Goal: Task Accomplishment & Management: Manage account settings

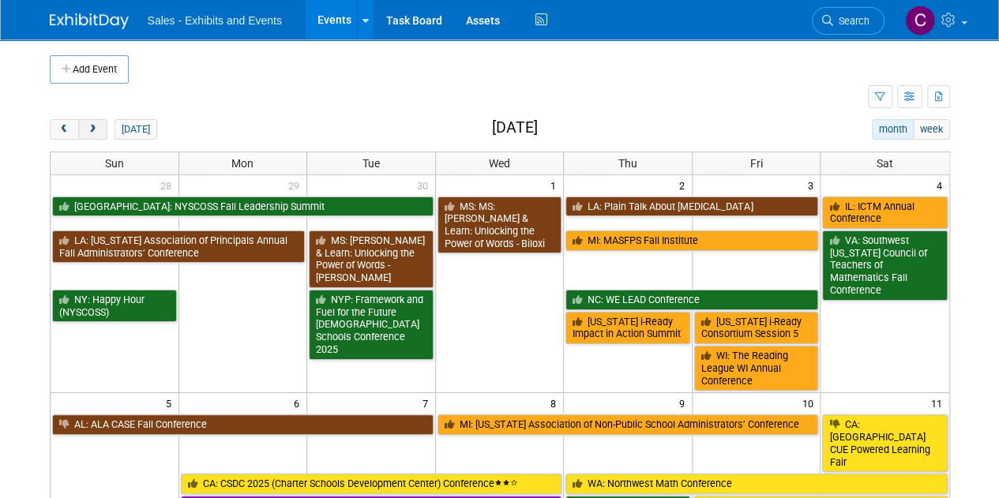
click at [90, 130] on span "next" at bounding box center [93, 130] width 12 height 10
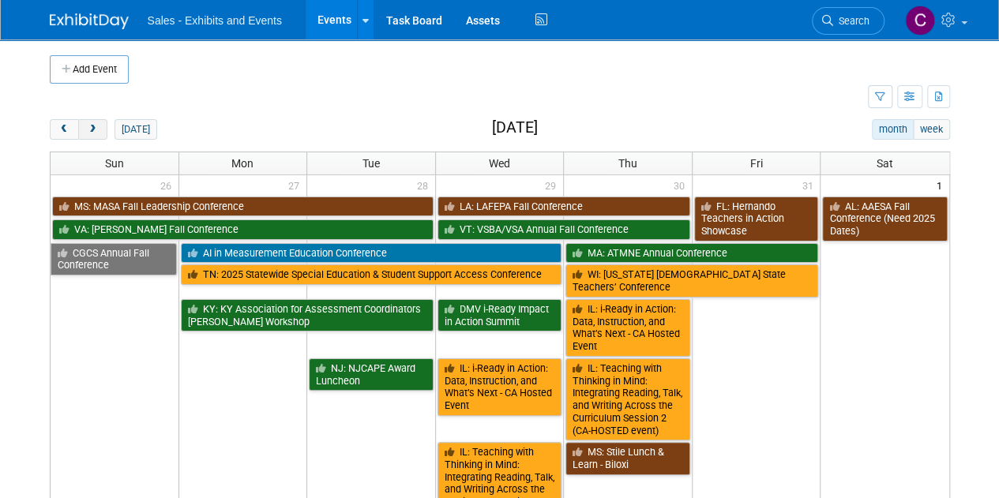
click at [90, 130] on span "next" at bounding box center [93, 130] width 12 height 10
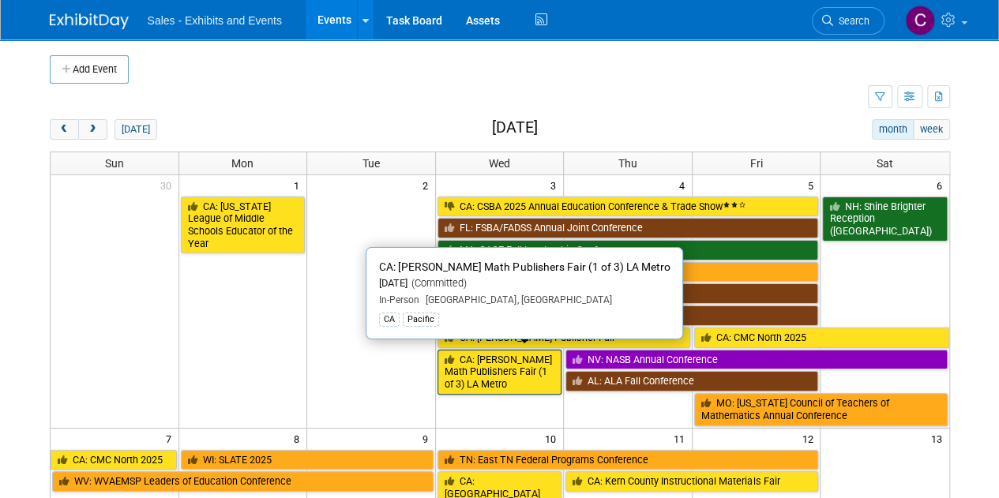
click at [506, 370] on link "CA: [PERSON_NAME] Math Publishers Fair (1 of 3) LA Metro" at bounding box center [500, 372] width 125 height 45
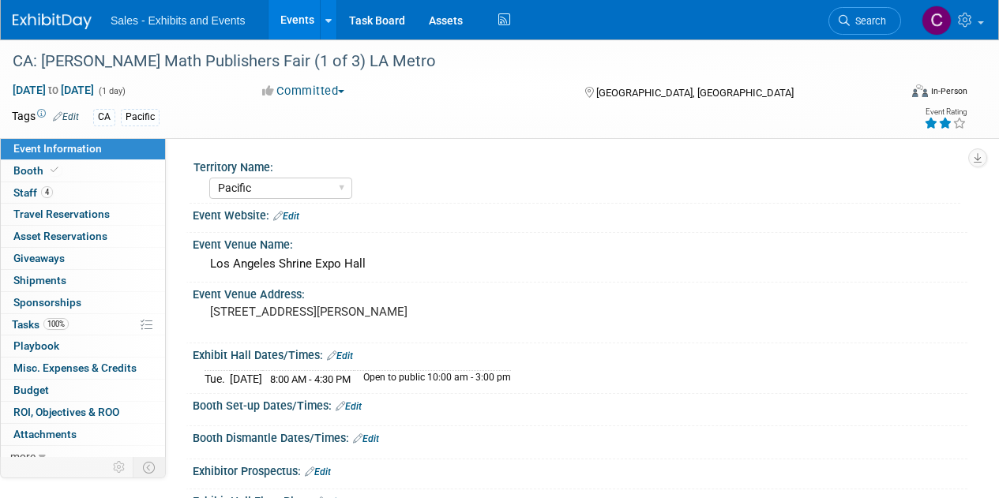
select select "Pacific"
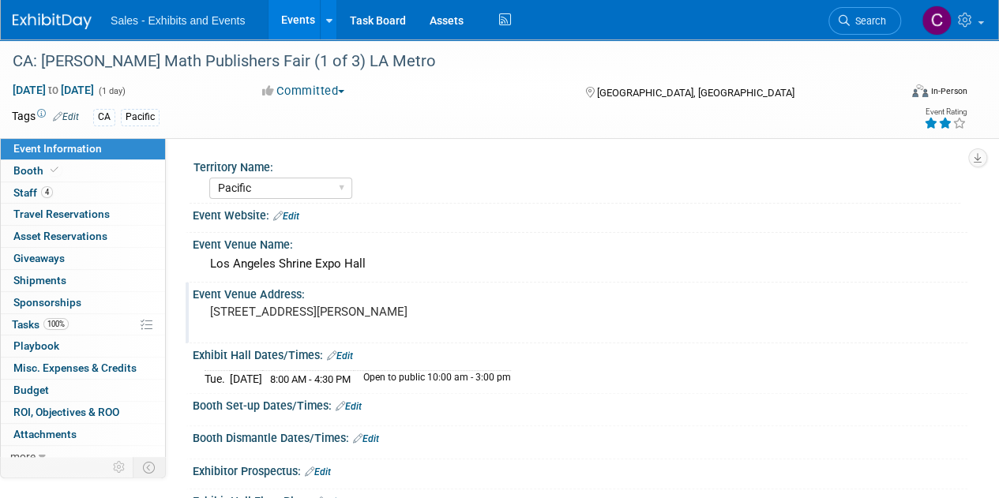
click at [269, 312] on pre "665 W. Jefferson Blvd, Los Angeles, CA 90007" at bounding box center [354, 312] width 288 height 14
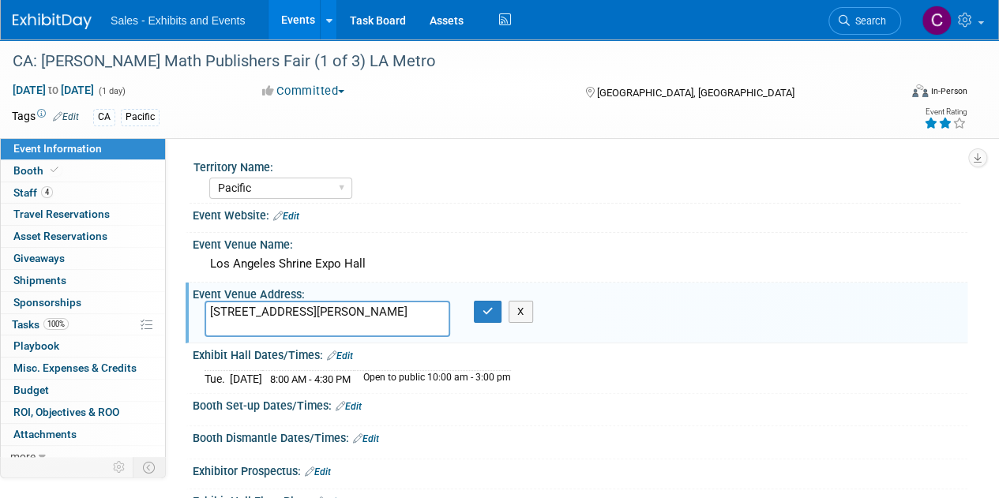
click at [214, 318] on textarea "665 W. Jefferson Blvd, Los Angeles, CA 90007" at bounding box center [328, 319] width 246 height 36
drag, startPoint x: 214, startPoint y: 318, endPoint x: 281, endPoint y: 331, distance: 68.5
click at [281, 331] on textarea "665 W. Jefferson Blvd, Los Angeles, CA 90007" at bounding box center [328, 319] width 246 height 36
click at [216, 307] on textarea "Los Angeles Shrine Expo Hall, located at 665 W. Jefferson Blvd, Los Angeles, CA…" at bounding box center [328, 319] width 246 height 36
drag, startPoint x: 216, startPoint y: 307, endPoint x: 413, endPoint y: 309, distance: 196.7
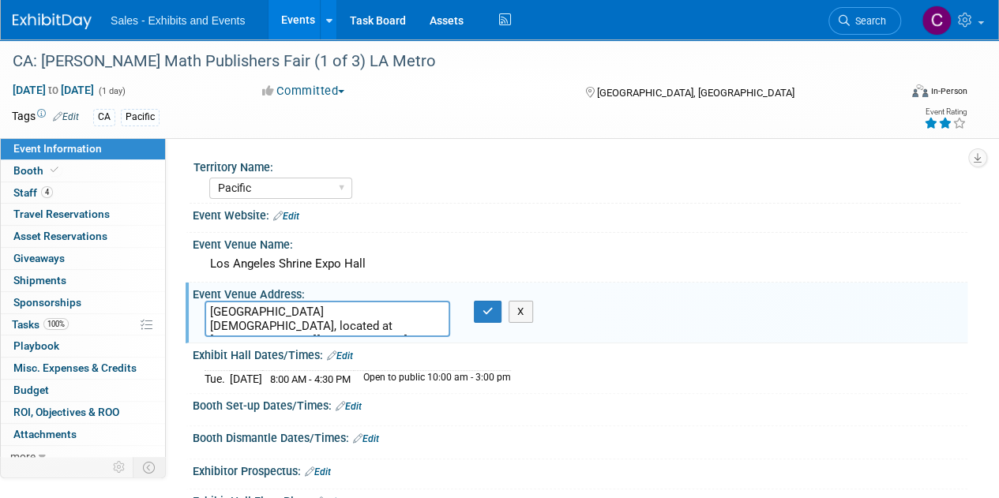
click at [413, 309] on textarea "Los Angeles Shrine Expo Hall, located at 665 W. Jefferson Blvd, Los Angeles, CA…" at bounding box center [328, 319] width 246 height 36
type textarea "665 W. Jefferson Blvd, Los Angeles, CA 90007"
click at [487, 312] on icon "button" at bounding box center [488, 311] width 11 height 10
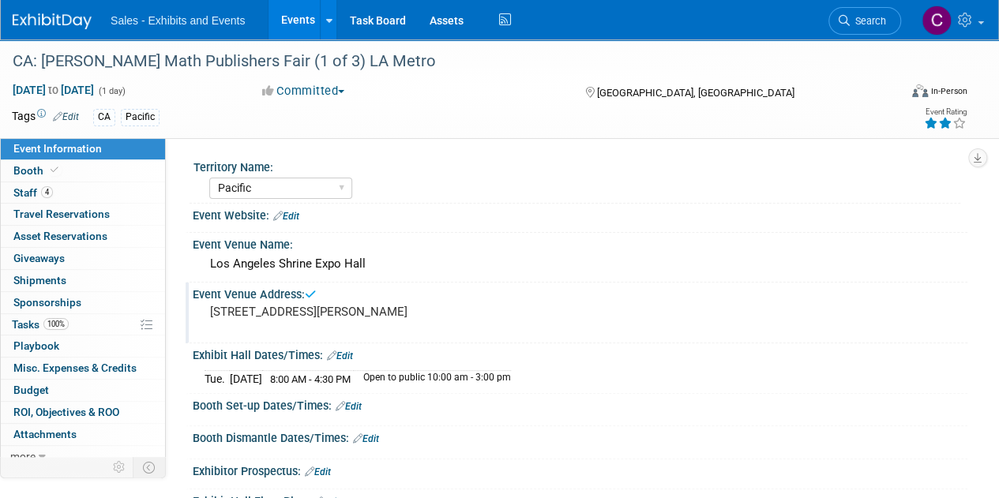
click at [300, 17] on link "Events" at bounding box center [298, 19] width 58 height 39
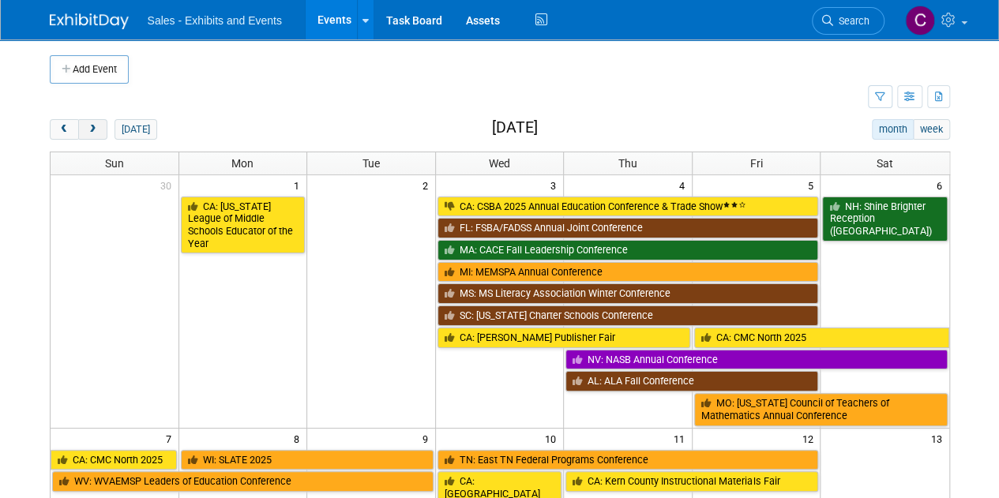
click at [92, 128] on span "next" at bounding box center [93, 130] width 12 height 10
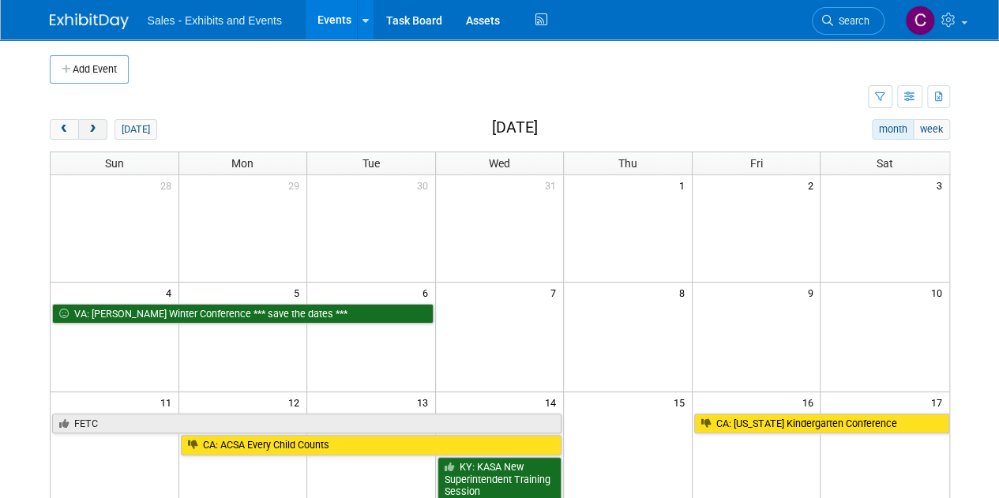
click at [92, 128] on span "next" at bounding box center [93, 130] width 12 height 10
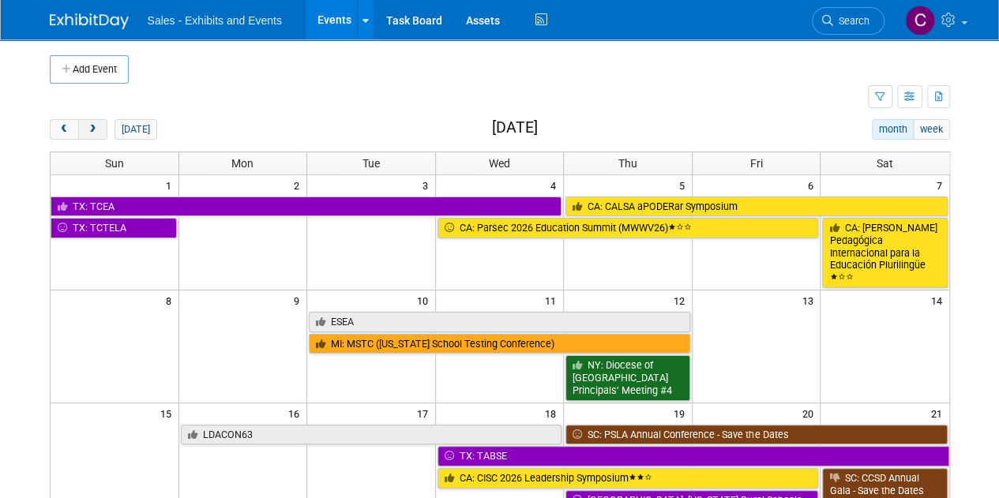
click at [92, 128] on span "next" at bounding box center [93, 130] width 12 height 10
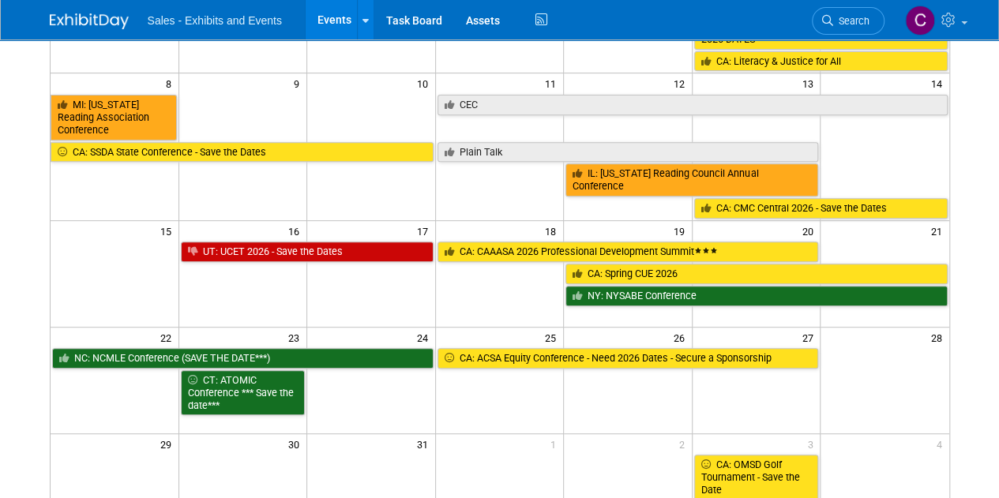
scroll to position [269, 0]
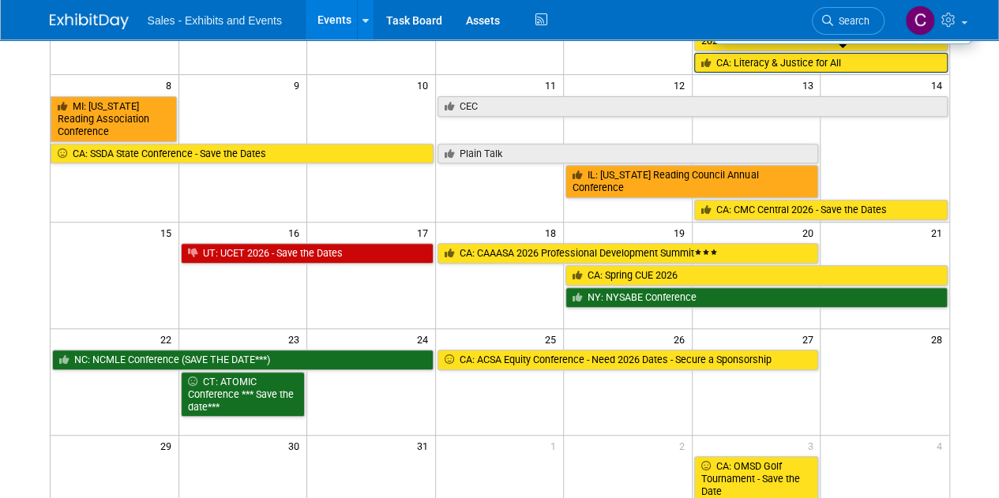
click at [739, 64] on link "CA: Literacy & Justice for All" at bounding box center [821, 63] width 254 height 21
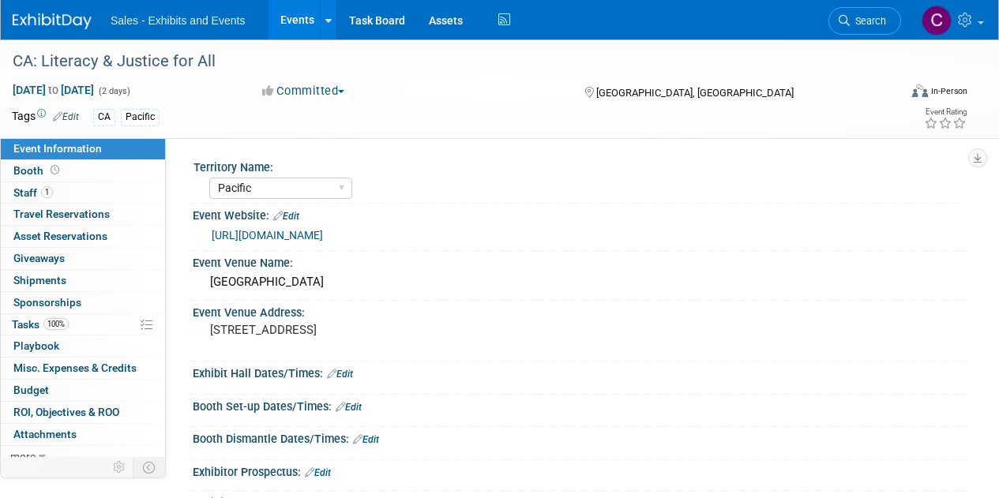
select select "Pacific"
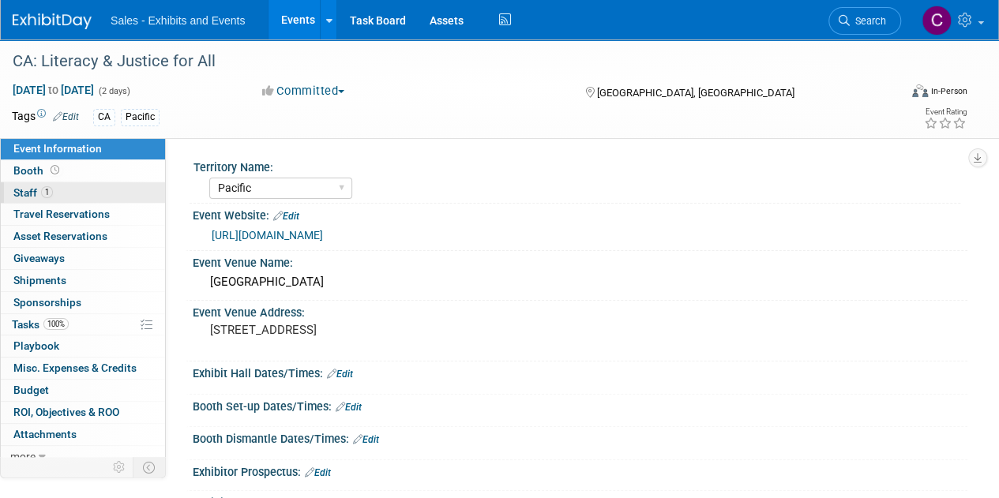
click at [26, 183] on link "1 Staff 1" at bounding box center [83, 192] width 164 height 21
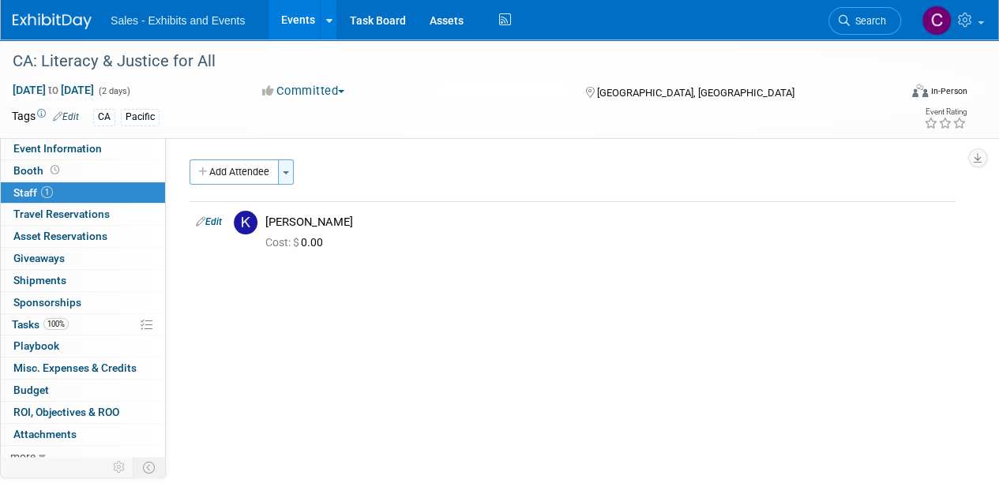
click at [291, 179] on button "Toggle Dropdown" at bounding box center [286, 172] width 16 height 25
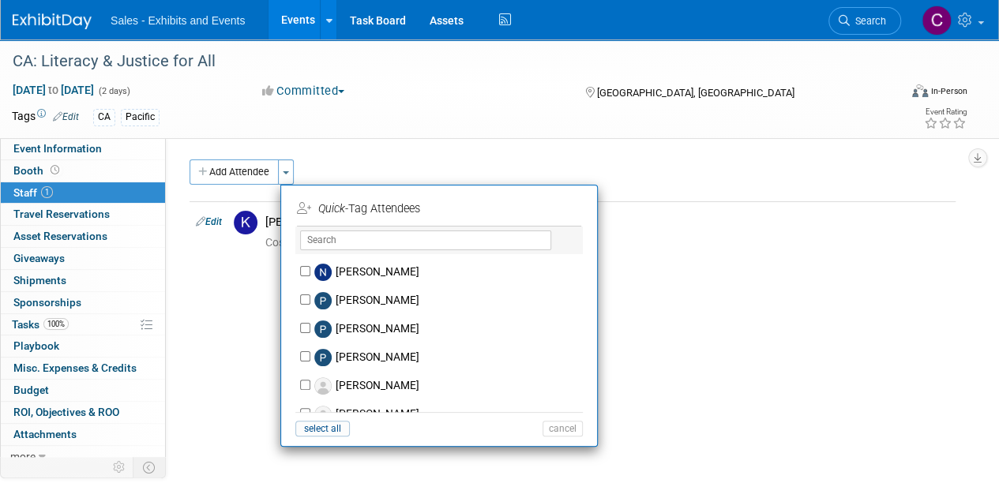
scroll to position [6611, 0]
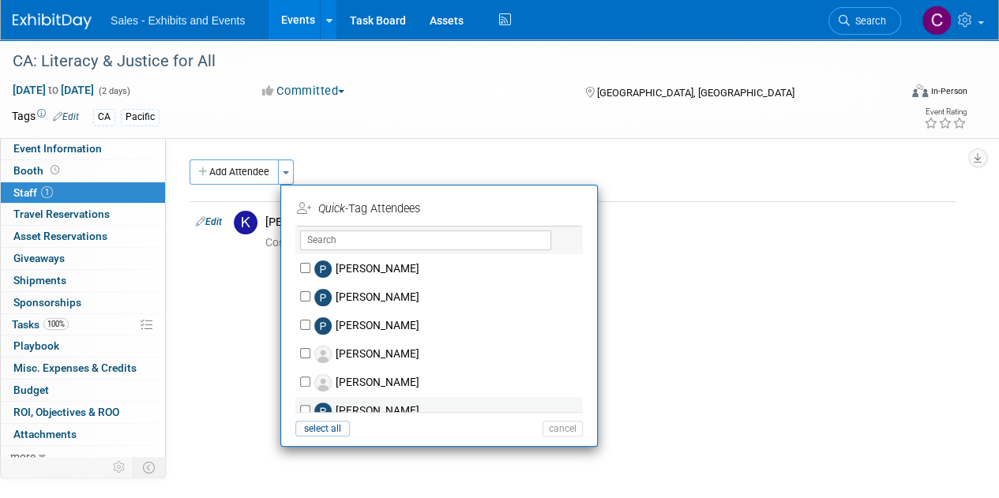
click at [397, 397] on label "[PERSON_NAME]" at bounding box center [449, 411] width 278 height 28
click at [310, 405] on input "Peter Murphy" at bounding box center [305, 410] width 10 height 10
checkbox input "true"
click at [550, 208] on button "Apply" at bounding box center [557, 208] width 48 height 23
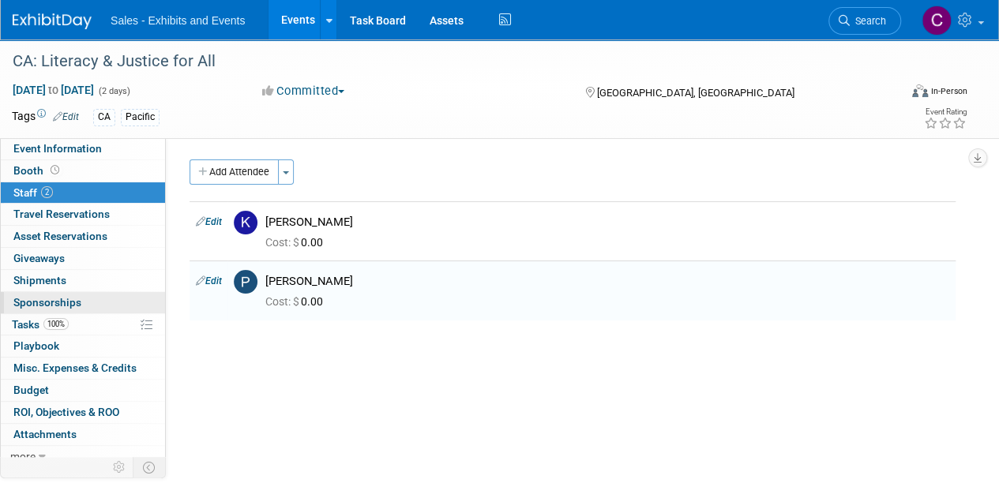
click at [33, 301] on span "Sponsorships 0" at bounding box center [47, 302] width 68 height 13
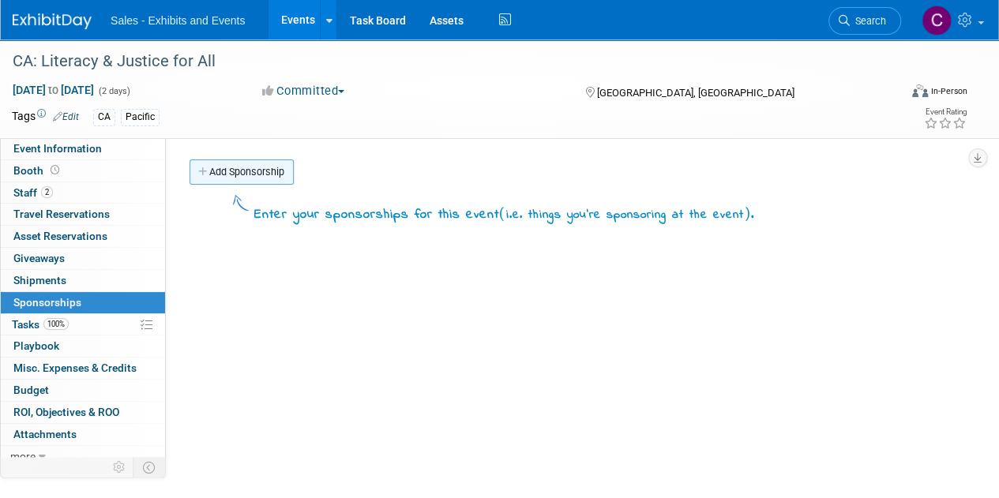
click at [261, 176] on link "Add Sponsorship" at bounding box center [242, 172] width 104 height 25
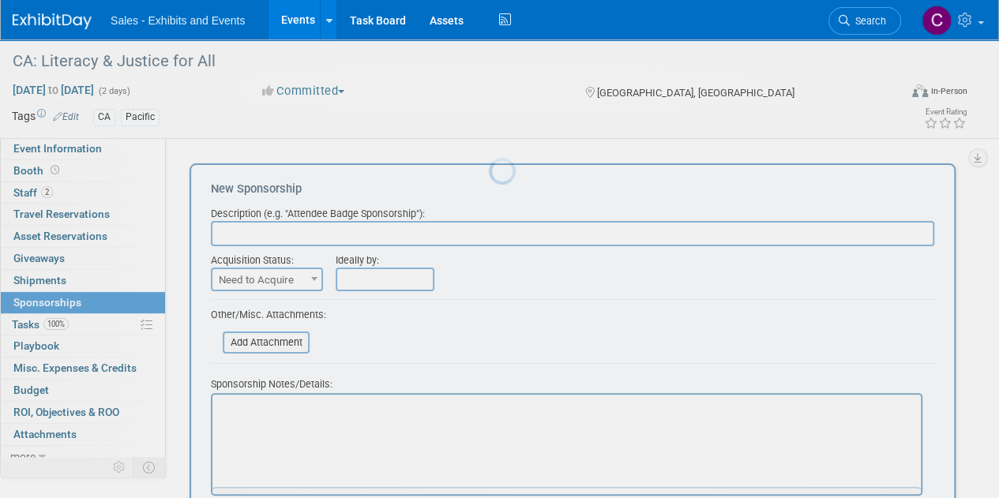
scroll to position [0, 0]
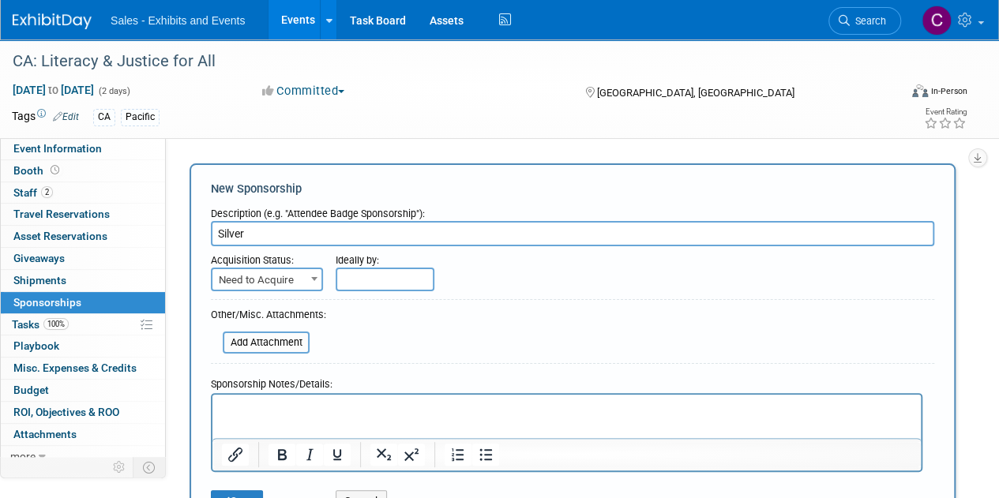
type input "Silver"
click at [305, 274] on span "Need to Acquire" at bounding box center [266, 280] width 109 height 22
select select "2"
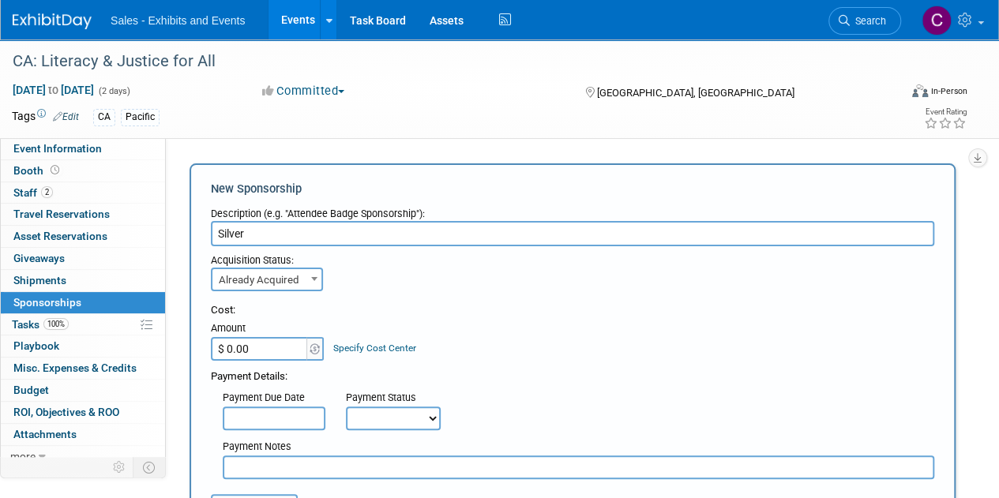
click at [274, 340] on input "$ 0.00" at bounding box center [260, 349] width 99 height 24
type input "$ 3,000.00"
click at [399, 431] on div "Payment Notes" at bounding box center [572, 455] width 747 height 49
click at [385, 410] on select "Not Paid Yet Partially Paid Paid in Full" at bounding box center [393, 419] width 95 height 24
select select "1"
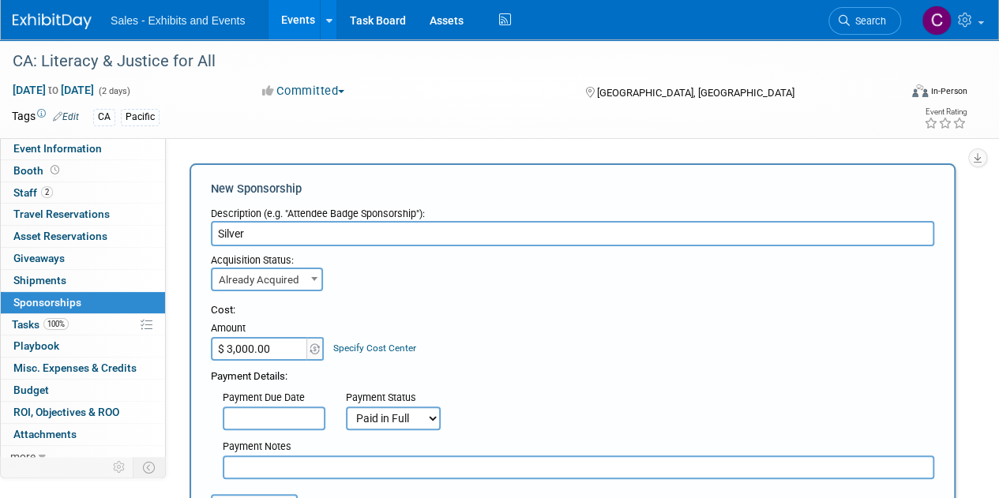
click at [346, 407] on select "Not Paid Yet Partially Paid Paid in Full" at bounding box center [393, 419] width 95 height 24
click at [344, 460] on input "text" at bounding box center [579, 468] width 712 height 24
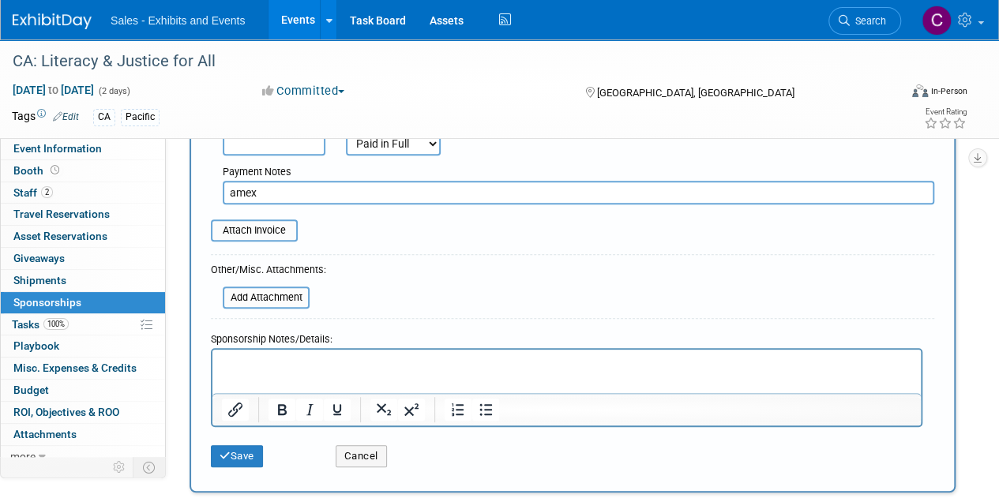
scroll to position [283, 0]
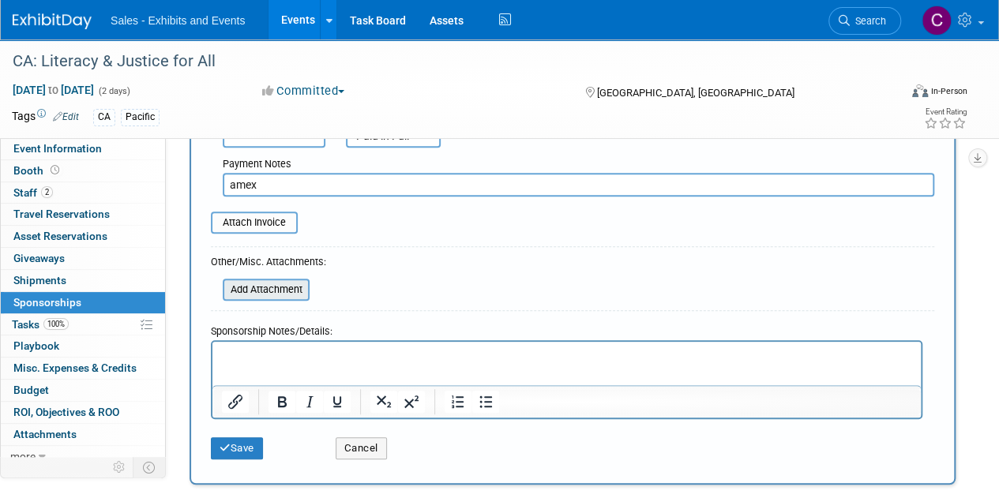
type input "amex"
click at [238, 290] on input "file" at bounding box center [214, 289] width 188 height 19
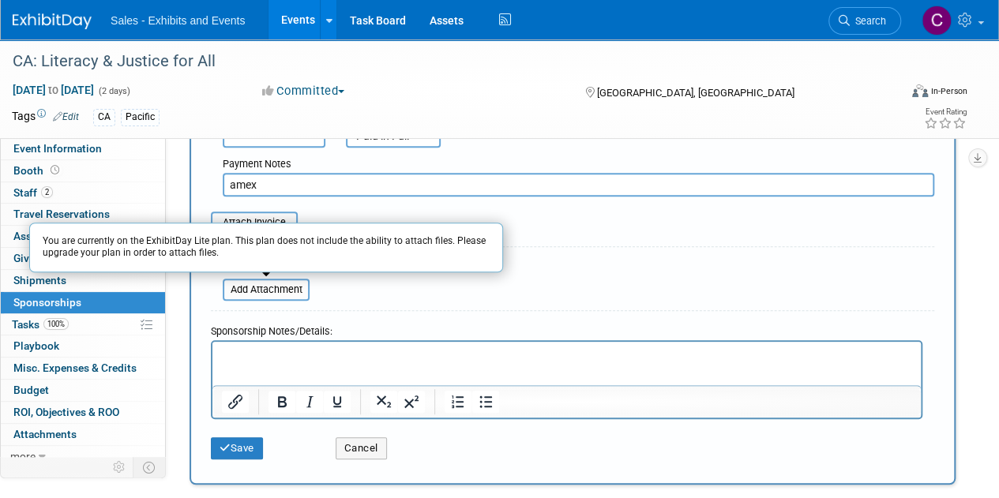
click at [236, 468] on div "New Sponsorship Description (e.g. "Attendee Badge Sponsorship"): Silver Acquisi…" at bounding box center [573, 183] width 766 height 604
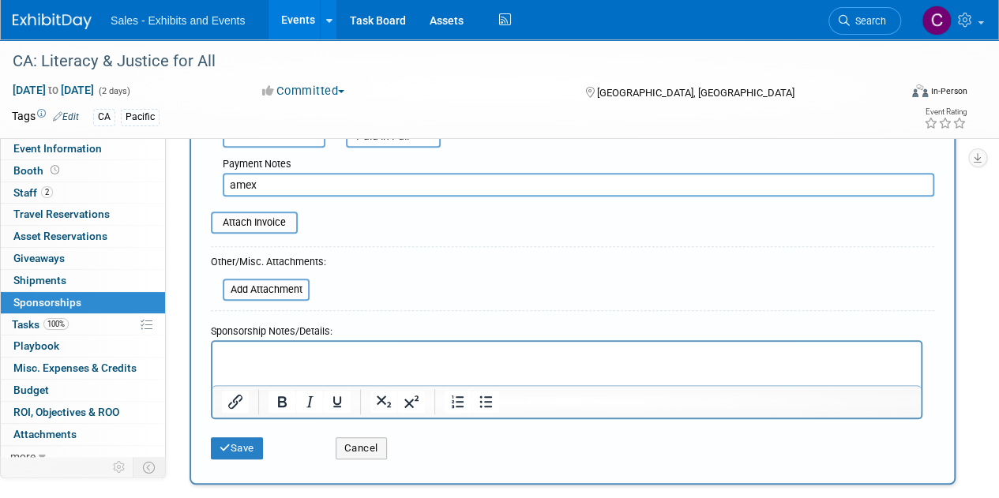
drag, startPoint x: 302, startPoint y: 365, endPoint x: 270, endPoint y: 358, distance: 32.4
click at [270, 358] on p "Rich Text Area. Press ALT-0 for help." at bounding box center [567, 356] width 690 height 16
paste body "Rich Text Area. Press ALT-0 for help."
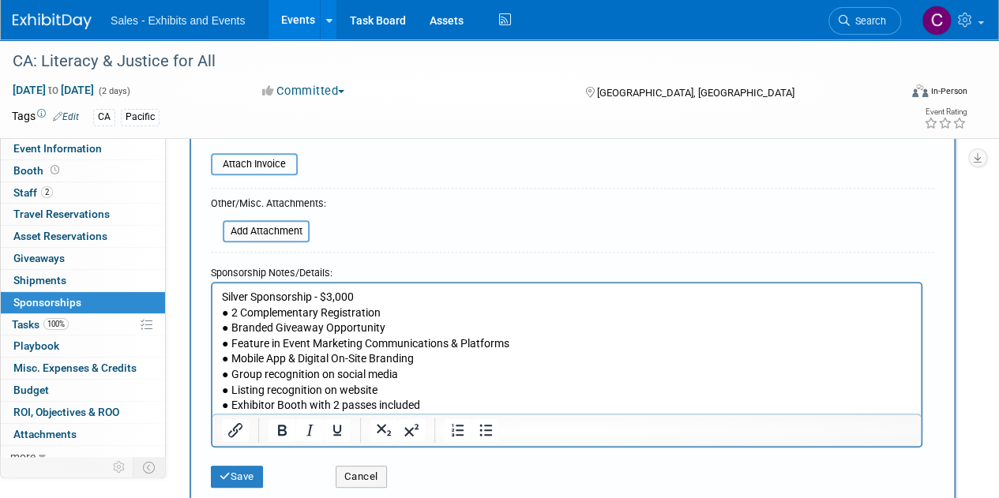
scroll to position [355, 0]
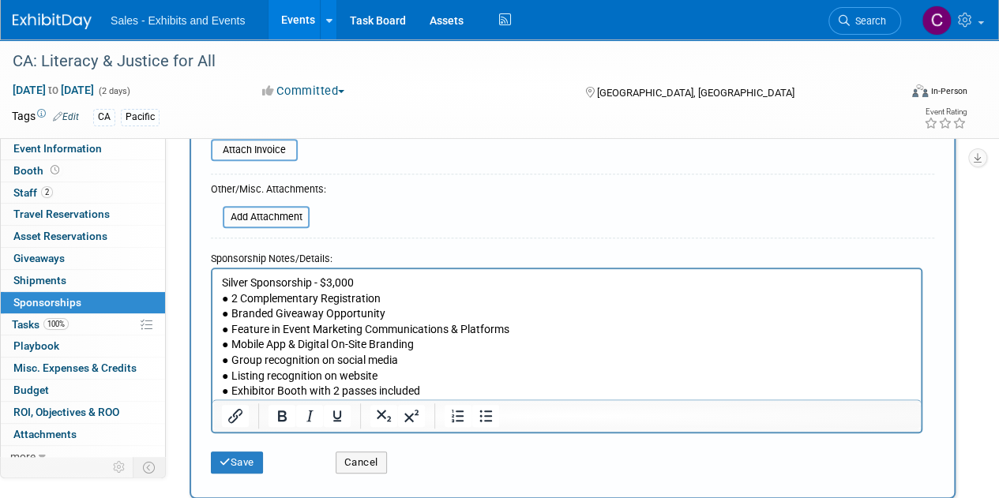
drag, startPoint x: 1010, startPoint y: 266, endPoint x: 604, endPoint y: 91, distance: 442.3
click at [231, 456] on button "Save" at bounding box center [237, 463] width 52 height 22
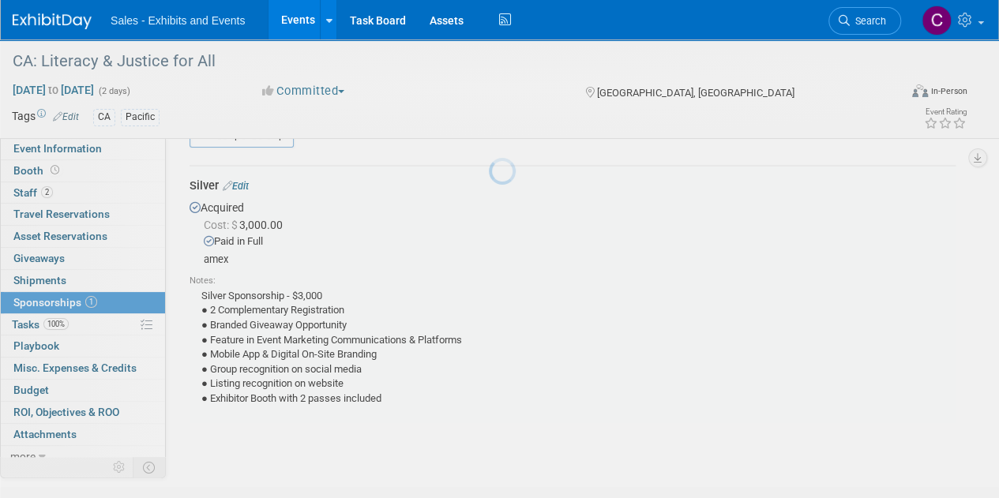
scroll to position [33, 0]
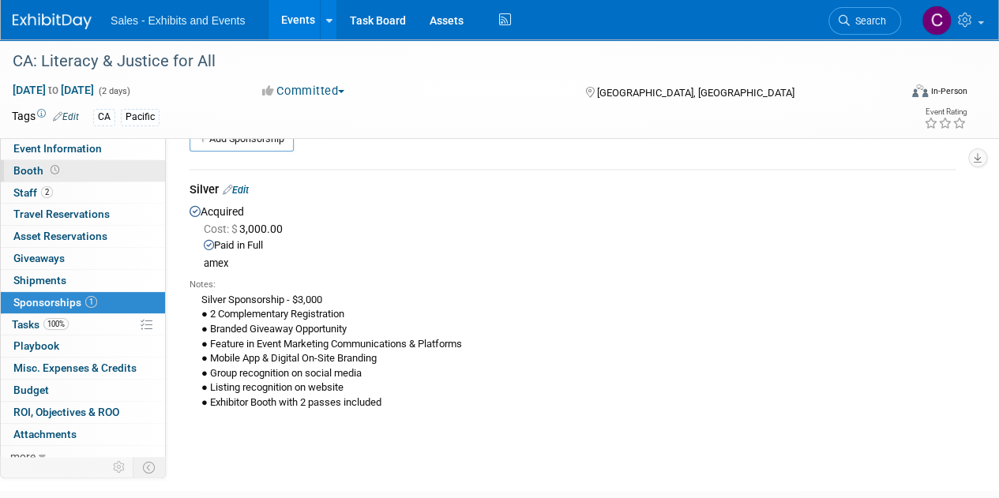
drag, startPoint x: 24, startPoint y: 169, endPoint x: 40, endPoint y: 171, distance: 16.0
click at [24, 169] on span "Booth" at bounding box center [37, 170] width 49 height 13
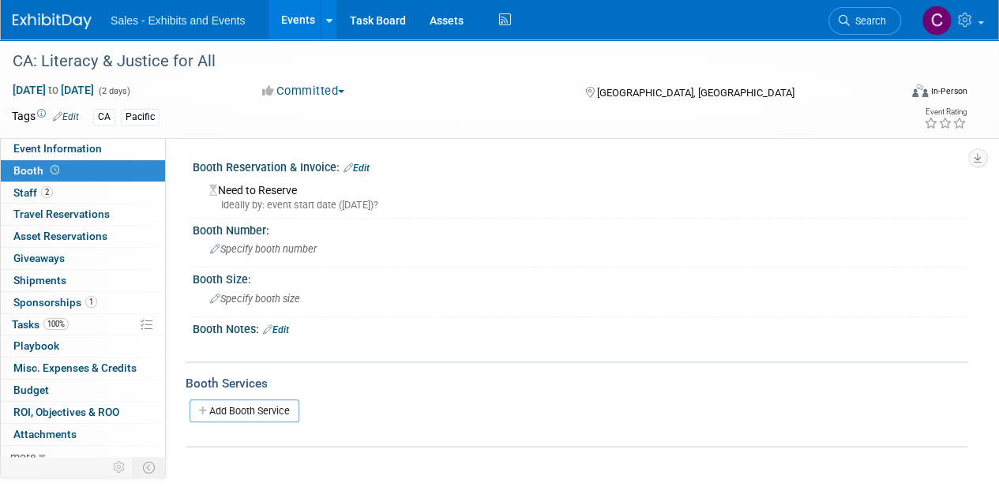
click at [359, 167] on link "Edit" at bounding box center [357, 168] width 26 height 11
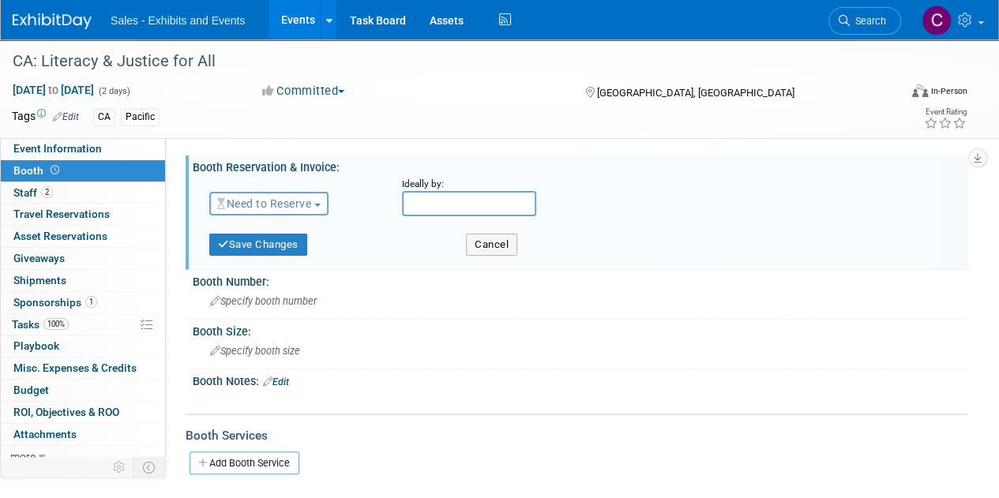
click at [255, 205] on span "Need to Reserve" at bounding box center [264, 203] width 94 height 13
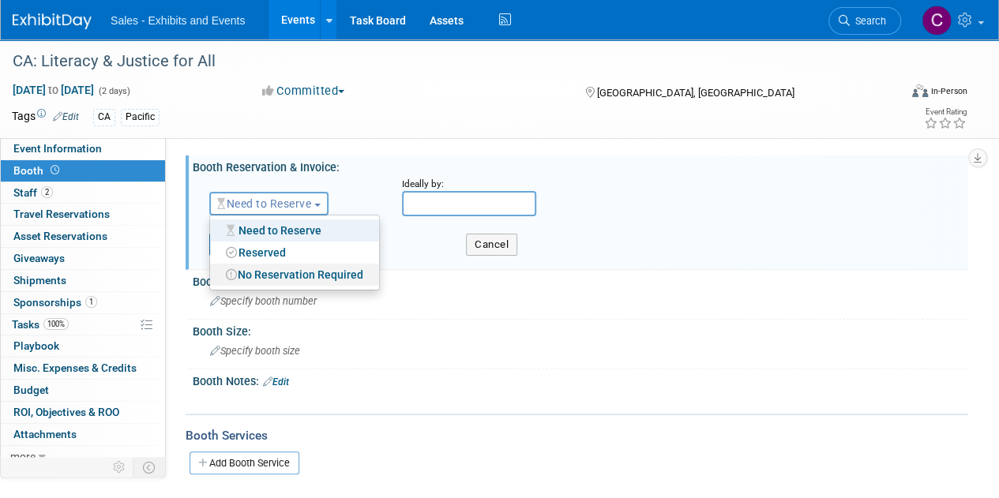
click at [265, 271] on link "No Reservation Required" at bounding box center [294, 275] width 169 height 22
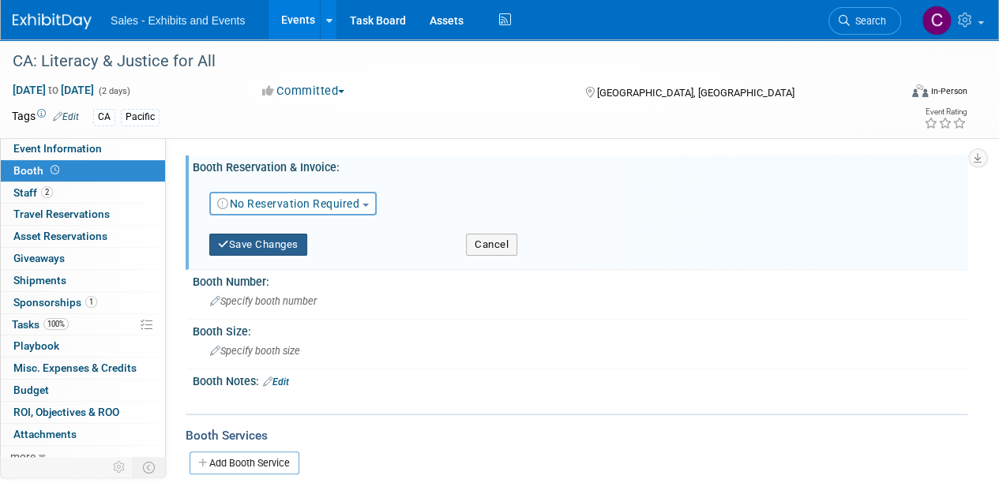
click at [269, 247] on button "Save Changes" at bounding box center [258, 245] width 98 height 22
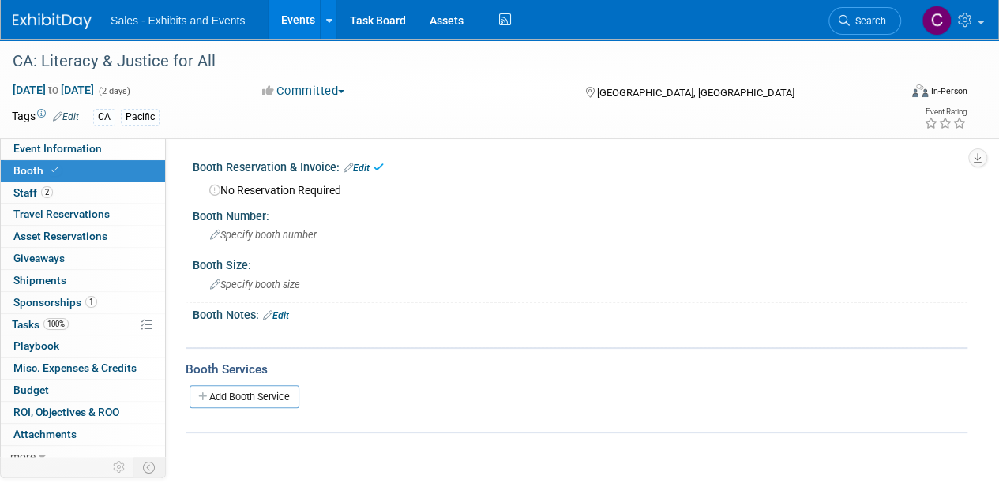
click at [289, 313] on link "Edit" at bounding box center [276, 315] width 26 height 11
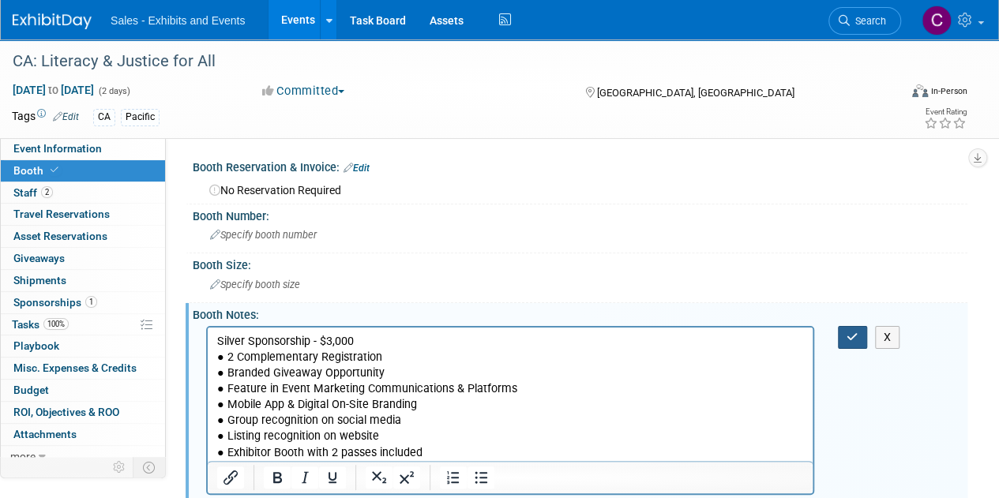
click at [859, 339] on button "button" at bounding box center [852, 337] width 29 height 23
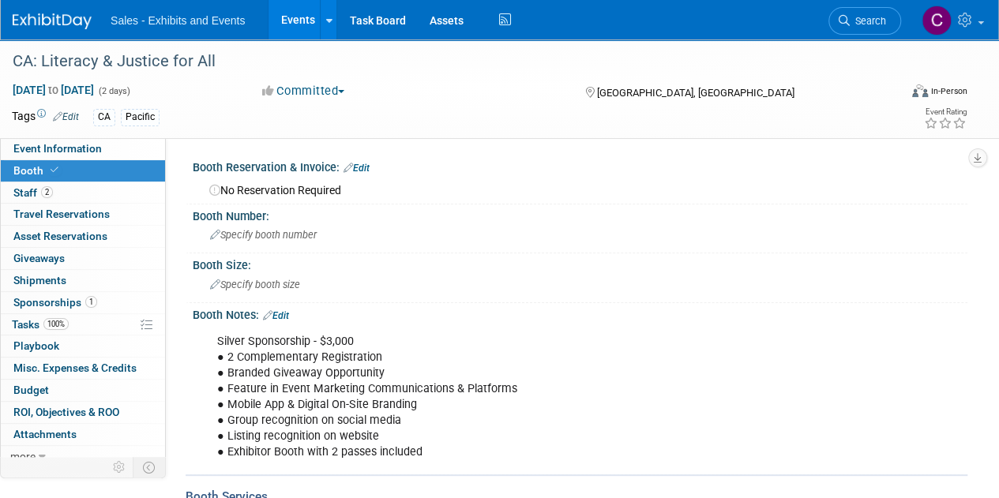
click at [292, 17] on link "Events" at bounding box center [298, 19] width 58 height 39
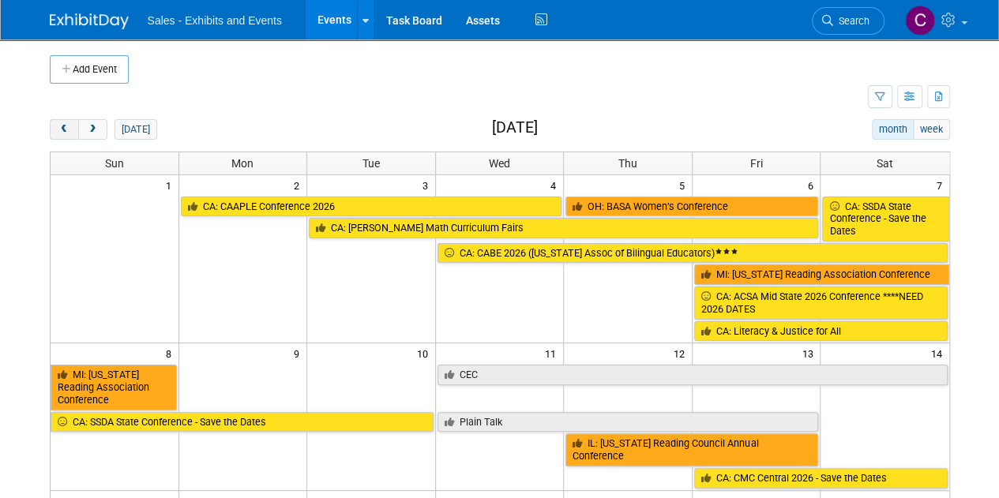
click at [54, 134] on button "prev" at bounding box center [64, 129] width 29 height 21
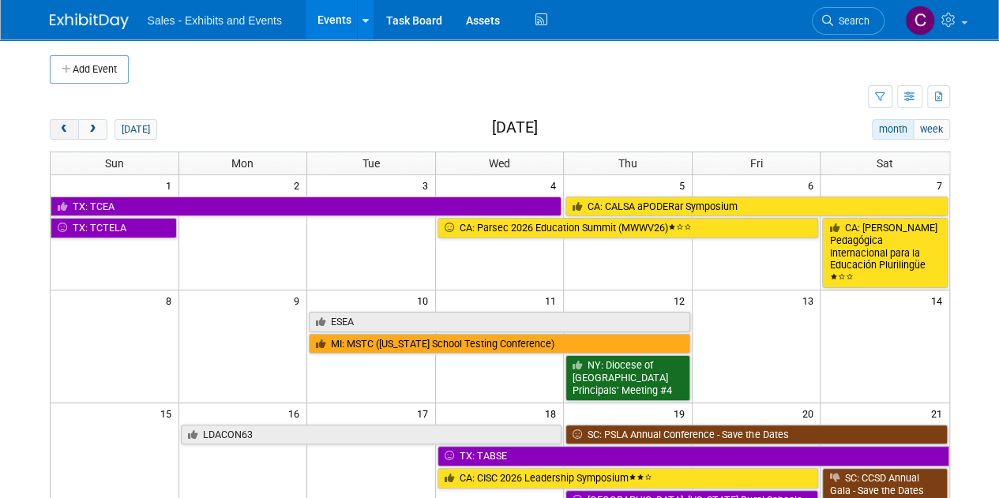
click at [54, 134] on button "prev" at bounding box center [64, 129] width 29 height 21
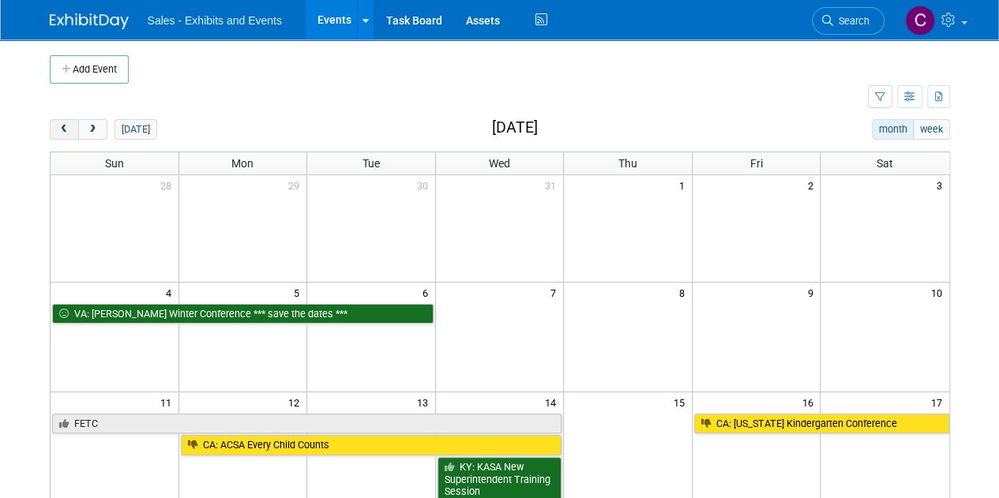
click at [54, 134] on button "prev" at bounding box center [64, 129] width 29 height 21
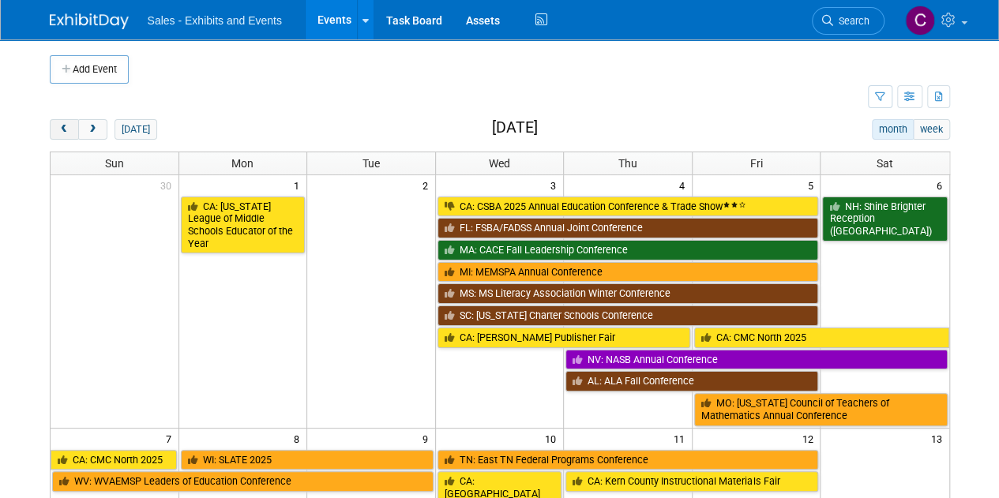
click at [54, 134] on button "prev" at bounding box center [64, 129] width 29 height 21
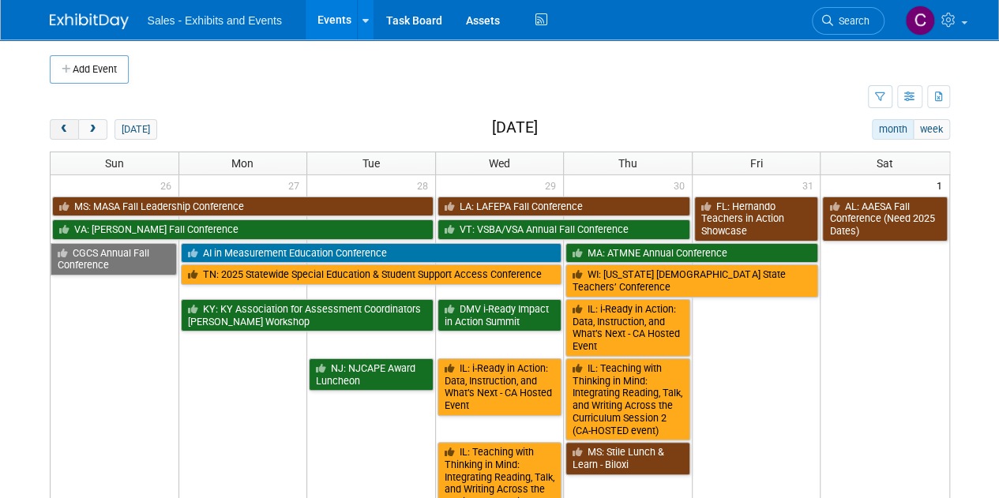
click at [54, 134] on button "prev" at bounding box center [64, 129] width 29 height 21
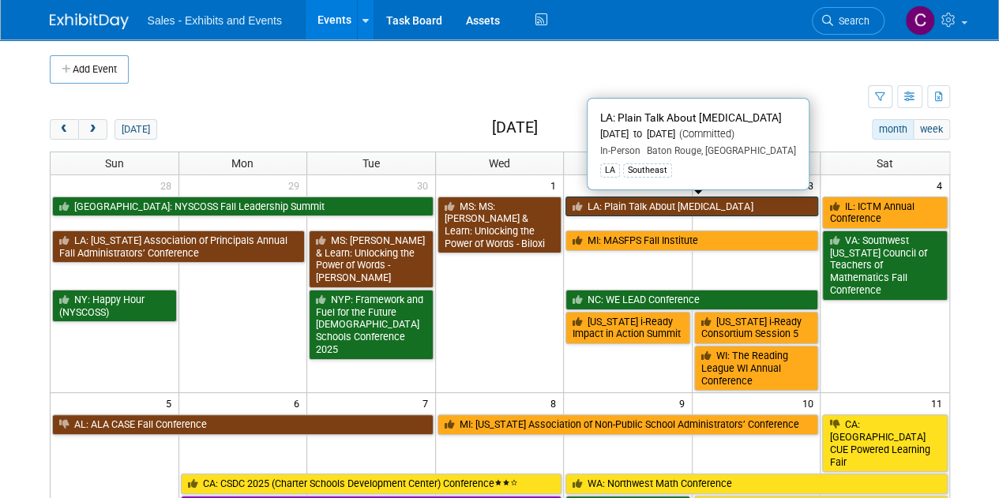
click at [625, 202] on link "LA: Plain Talk About [MEDICAL_DATA]" at bounding box center [692, 207] width 253 height 21
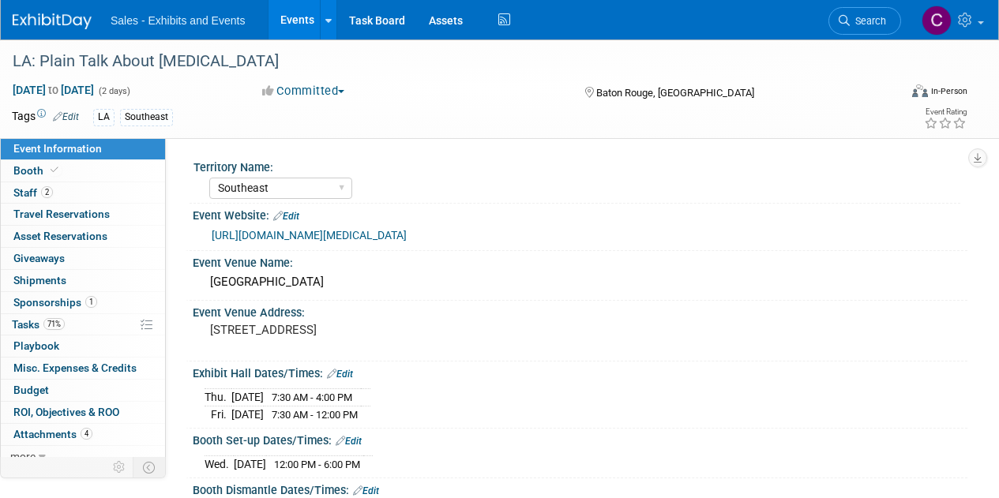
select select "Southeast"
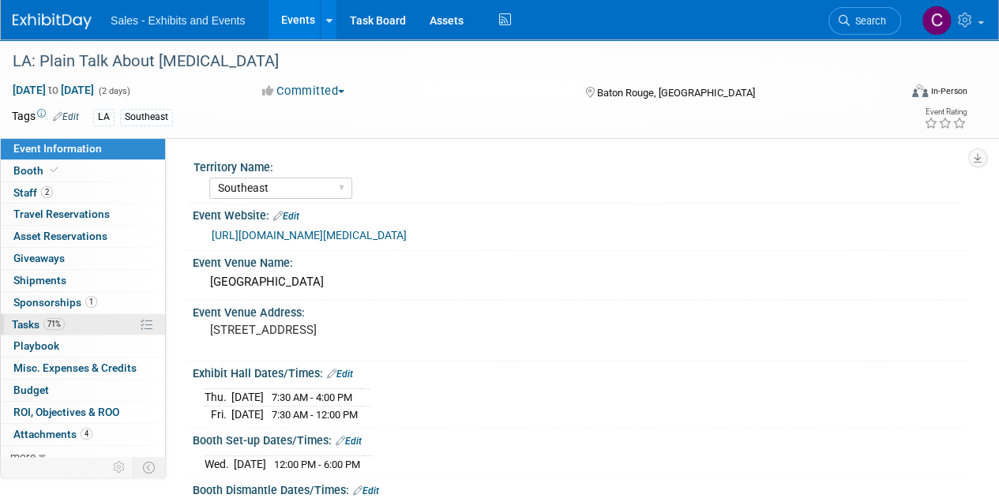
click at [21, 329] on link "71% Tasks 71%" at bounding box center [83, 324] width 164 height 21
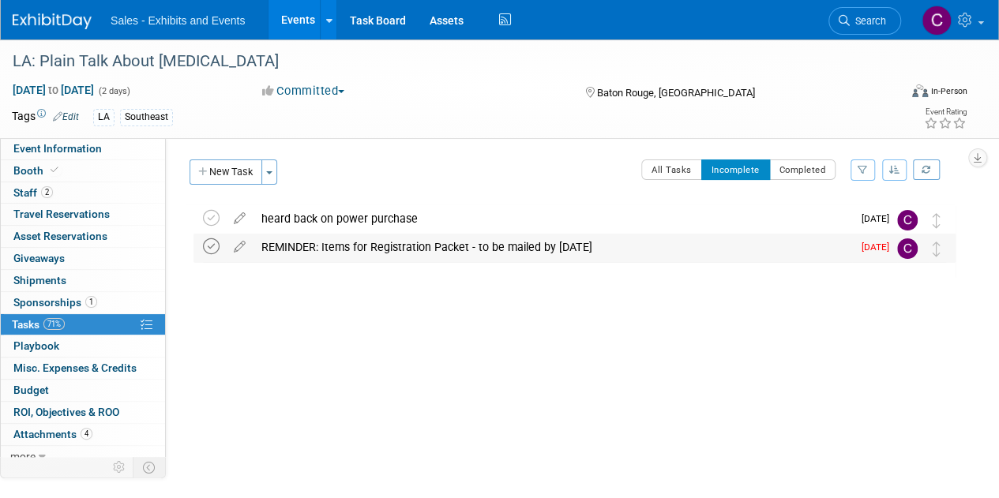
click at [212, 249] on icon at bounding box center [211, 247] width 17 height 17
